Goal: Check status: Check status

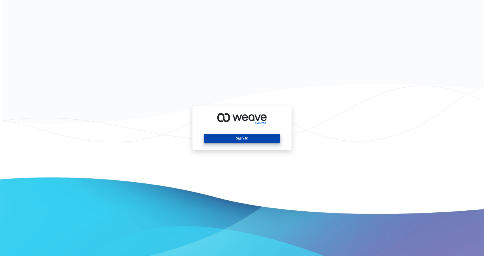
click at [242, 140] on button "Sign In" at bounding box center [242, 138] width 76 height 9
